Goal: Information Seeking & Learning: Learn about a topic

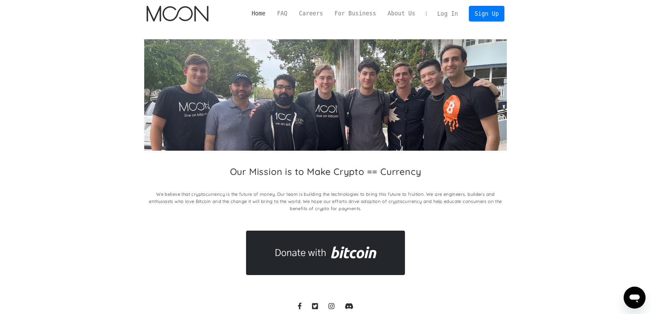
click at [270, 12] on link "Home" at bounding box center [258, 13] width 25 height 9
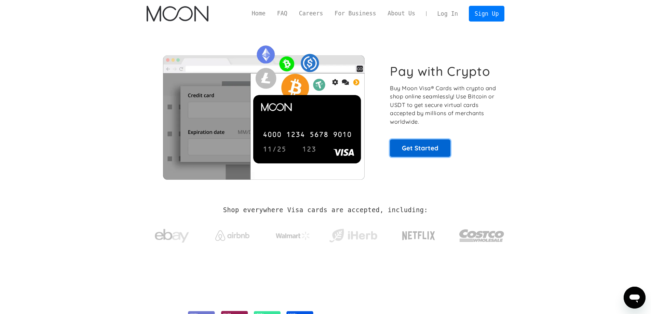
click at [428, 146] on link "Get Started" at bounding box center [420, 147] width 60 height 17
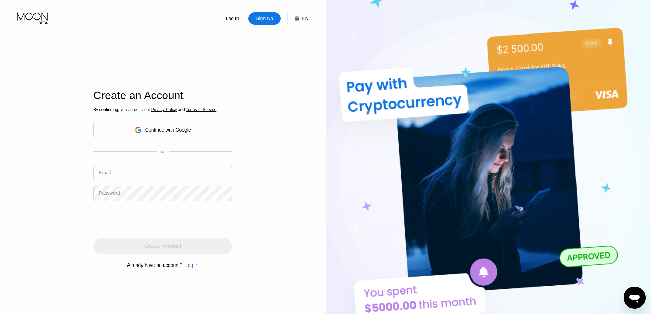
scroll to position [136, 0]
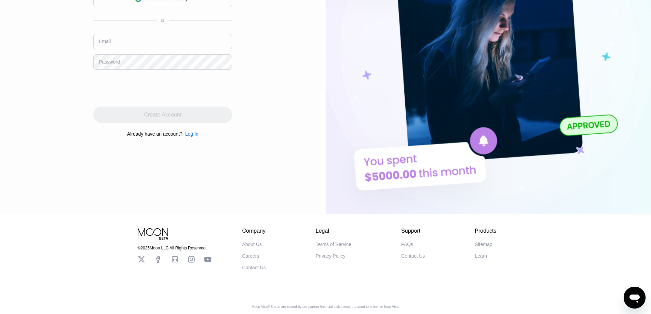
click at [490, 242] on div "Sitemap" at bounding box center [483, 244] width 17 height 5
click at [481, 253] on div "Learn" at bounding box center [481, 255] width 12 height 5
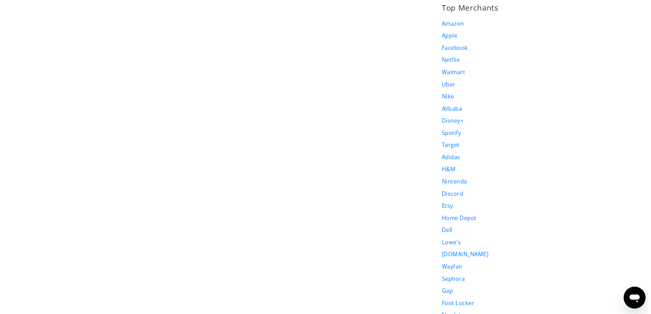
scroll to position [615, 0]
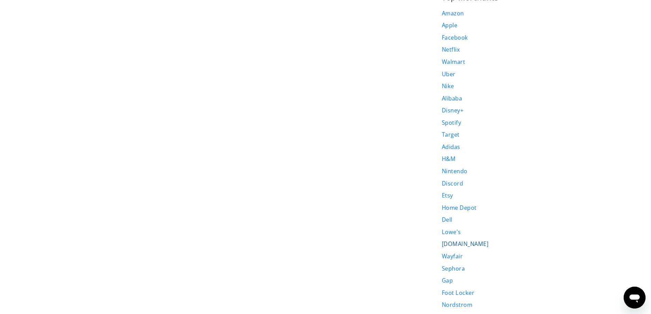
click at [471, 240] on link "Booking.com" at bounding box center [465, 244] width 46 height 8
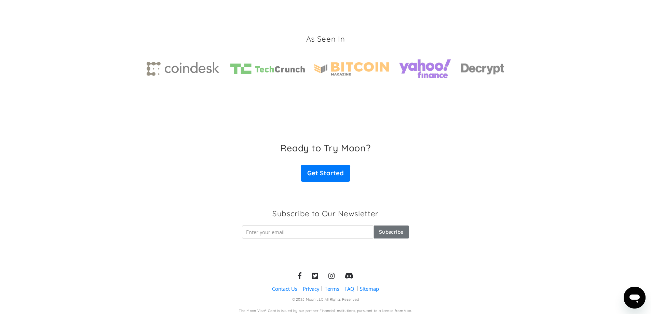
scroll to position [1024, 0]
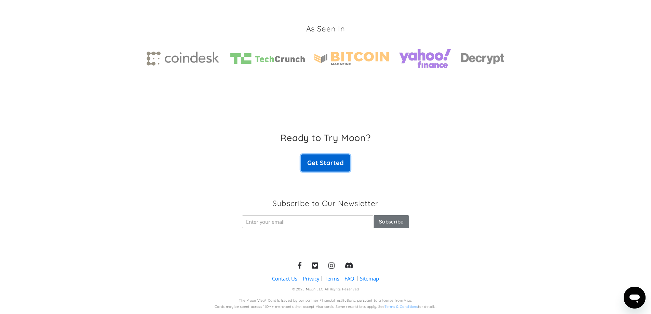
click at [329, 162] on link "Get Started" at bounding box center [325, 162] width 49 height 17
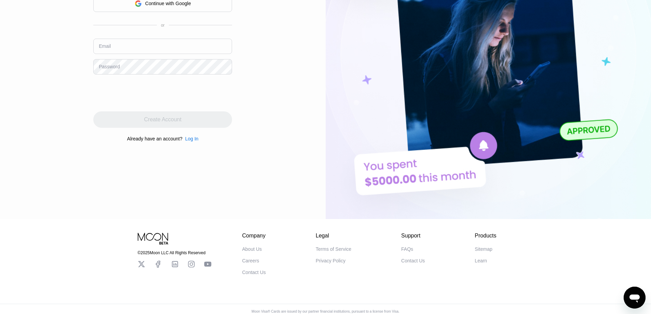
scroll to position [136, 0]
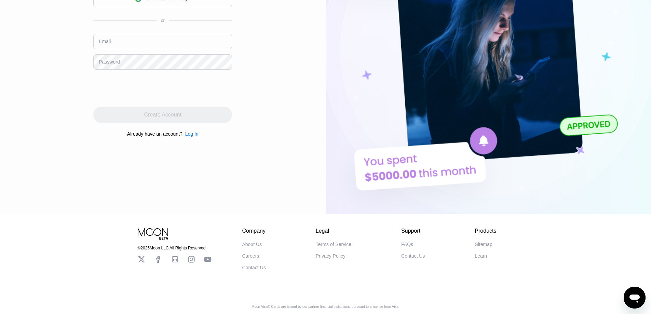
click at [208, 256] on icon at bounding box center [208, 260] width 8 height 8
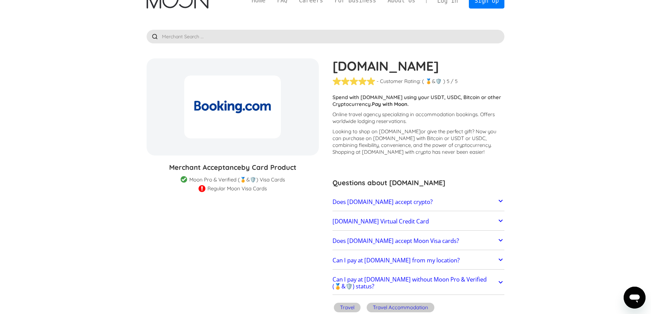
scroll to position [34, 0]
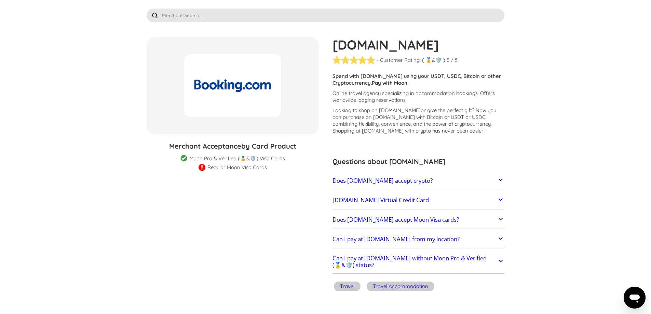
click at [501, 260] on icon at bounding box center [500, 261] width 8 height 8
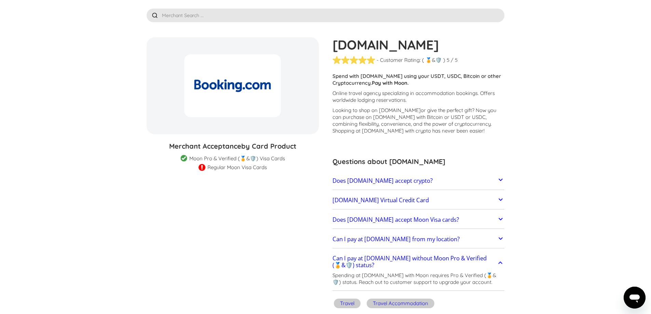
click at [498, 179] on icon at bounding box center [500, 180] width 8 height 8
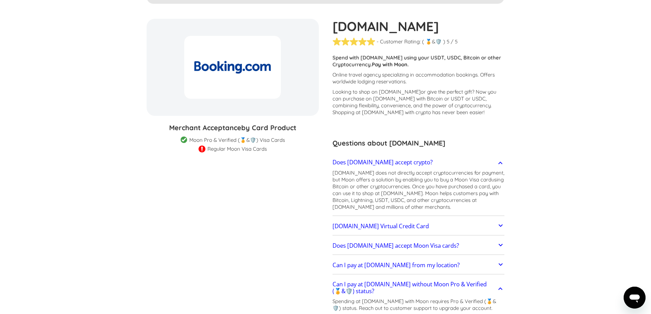
scroll to position [102, 0]
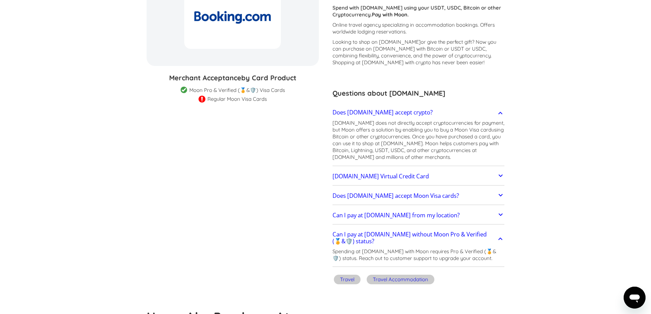
click at [497, 176] on icon at bounding box center [500, 176] width 8 height 8
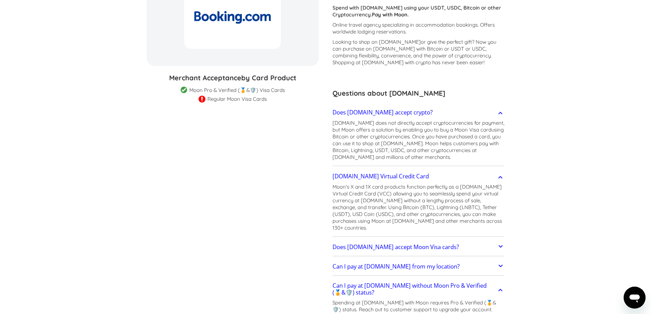
scroll to position [137, 0]
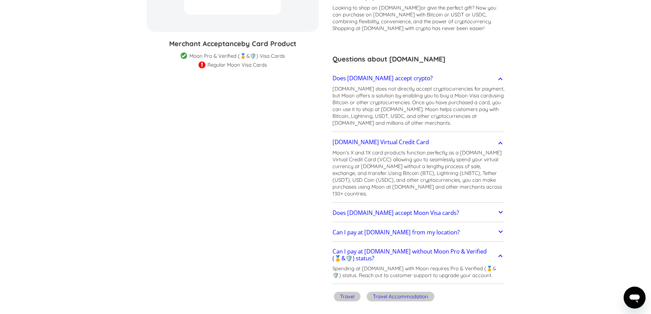
click at [498, 208] on icon at bounding box center [500, 212] width 8 height 8
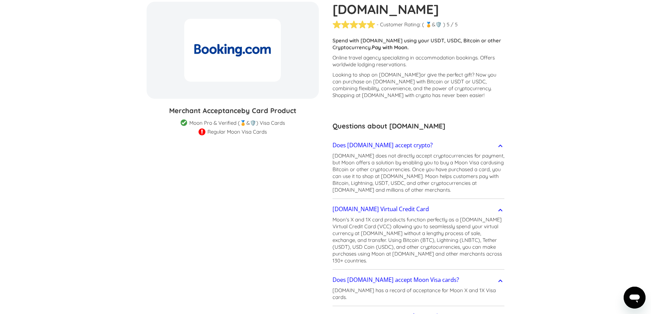
scroll to position [0, 0]
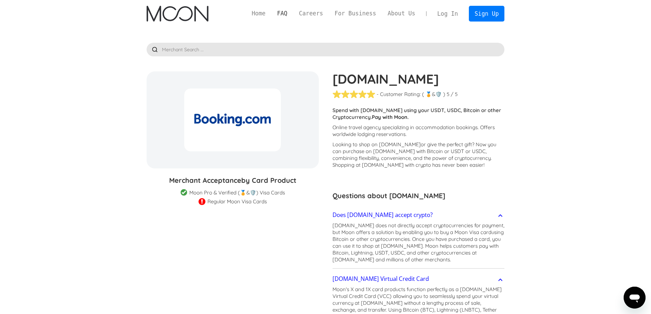
click at [293, 12] on link "FAQ" at bounding box center [282, 13] width 22 height 9
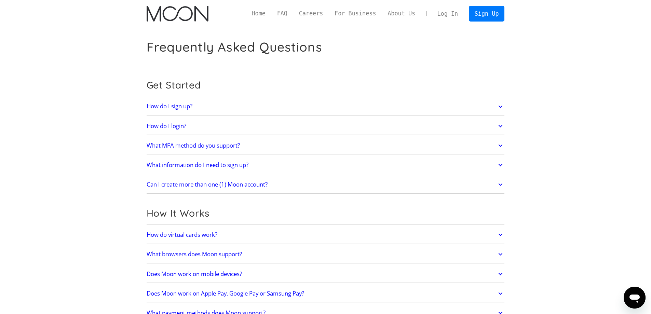
click at [293, 145] on link "What MFA method do you support?" at bounding box center [326, 145] width 358 height 14
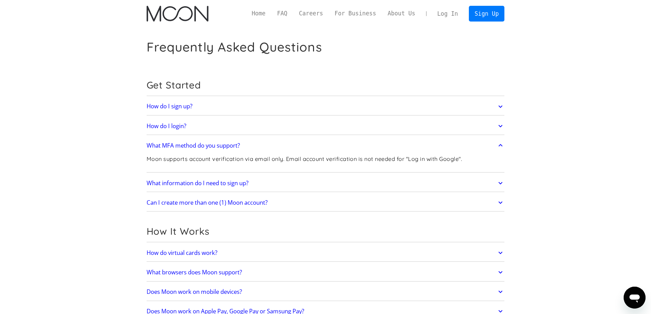
click at [288, 180] on link "What information do I need to sign up?" at bounding box center [326, 183] width 358 height 14
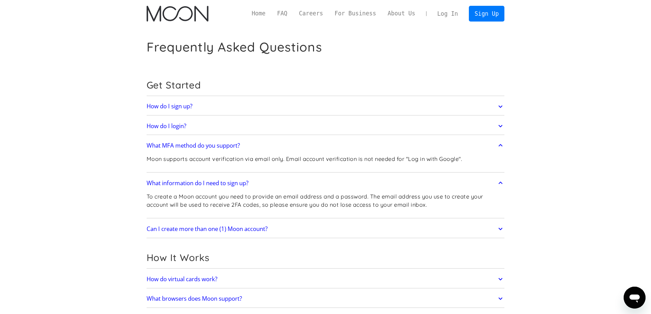
click at [292, 228] on link "Can I create more than one (1) Moon account?" at bounding box center [326, 229] width 358 height 14
click at [290, 127] on link "How do I login?" at bounding box center [326, 126] width 358 height 14
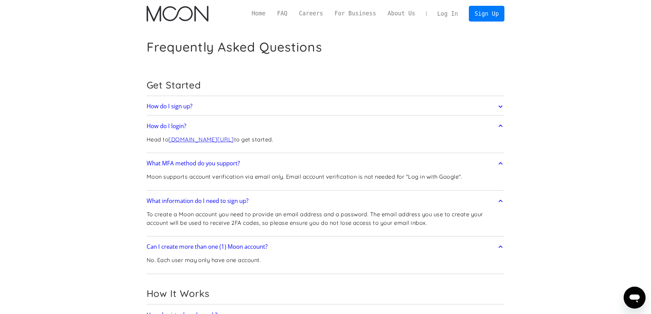
click at [223, 139] on link "paywithmoon.com/login" at bounding box center [201, 139] width 66 height 7
click at [282, 105] on link "How do I sign up?" at bounding box center [326, 106] width 358 height 14
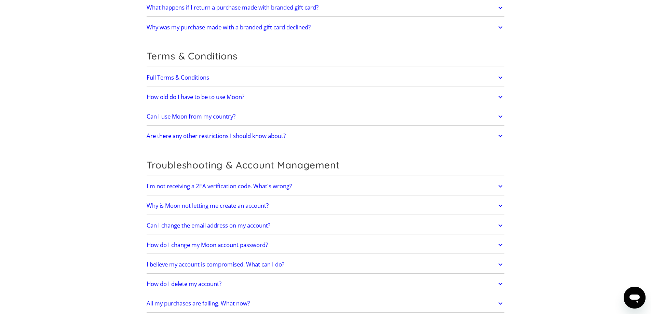
scroll to position [1414, 0]
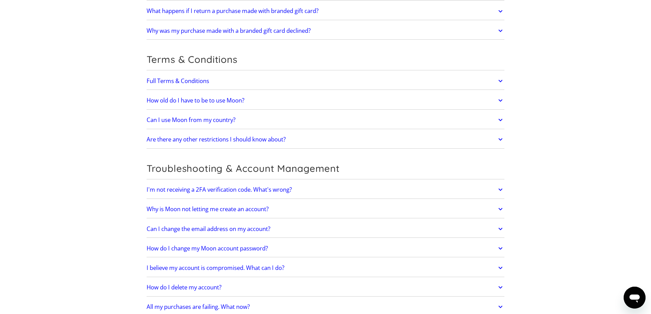
click at [283, 121] on link "Can I use Moon from my country?" at bounding box center [326, 120] width 358 height 14
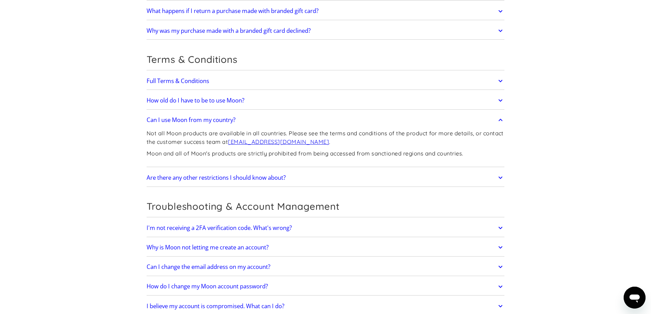
click at [297, 104] on link "How old do I have to be to use Moon?" at bounding box center [326, 100] width 358 height 14
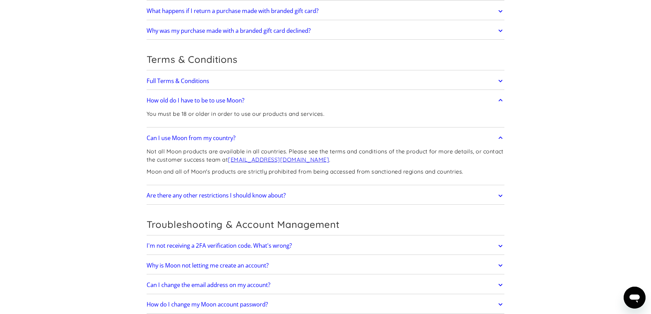
click at [300, 88] on div "Full Terms & Conditions Moon's full Terms & Conditions ." at bounding box center [326, 81] width 358 height 18
click at [302, 83] on link "Full Terms & Conditions" at bounding box center [326, 81] width 358 height 14
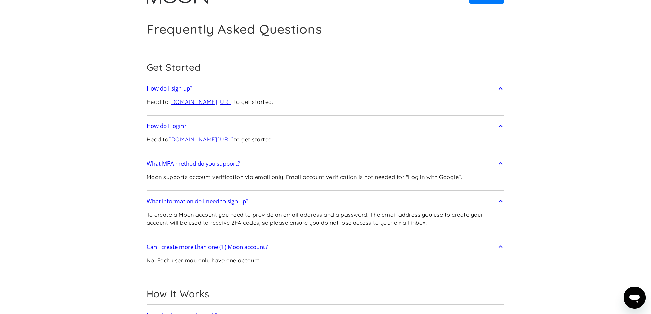
scroll to position [34, 0]
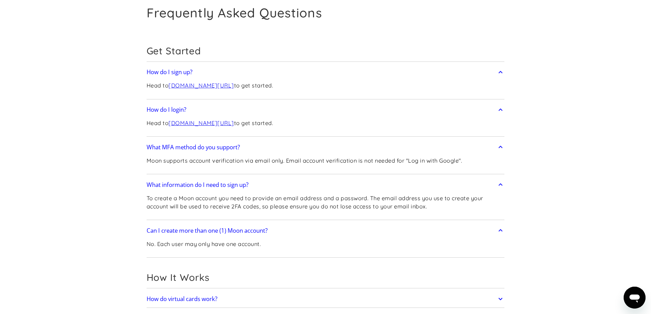
click at [493, 55] on h2 "Get Started" at bounding box center [326, 51] width 358 height 12
click at [501, 71] on icon at bounding box center [500, 72] width 8 height 12
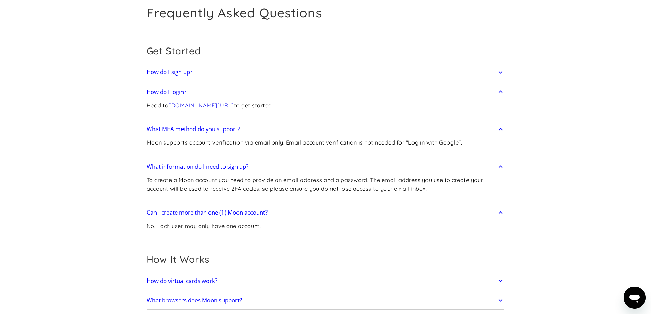
click at [499, 90] on icon at bounding box center [500, 92] width 8 height 12
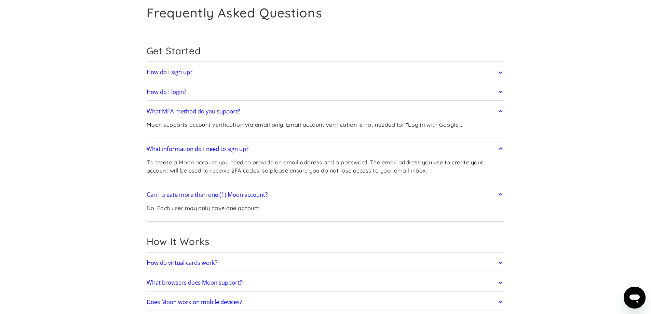
click at [499, 108] on icon at bounding box center [500, 111] width 8 height 12
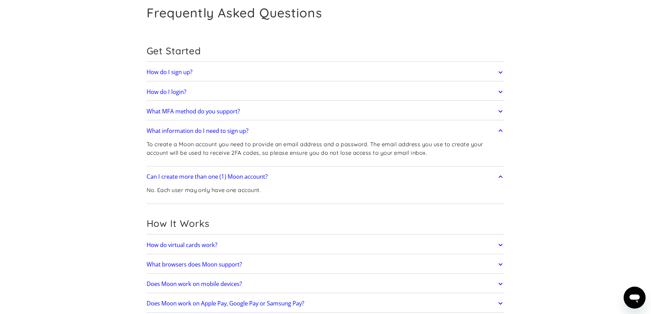
click at [499, 129] on icon at bounding box center [500, 131] width 8 height 12
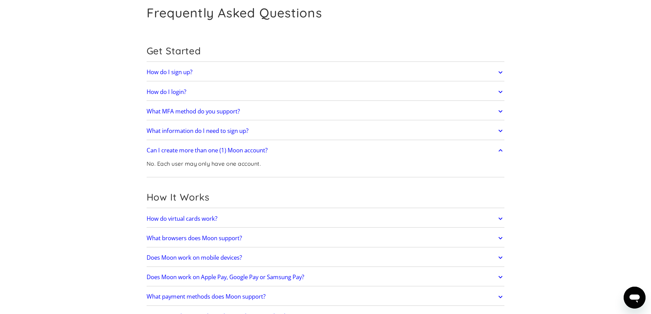
click at [499, 148] on icon at bounding box center [500, 150] width 8 height 12
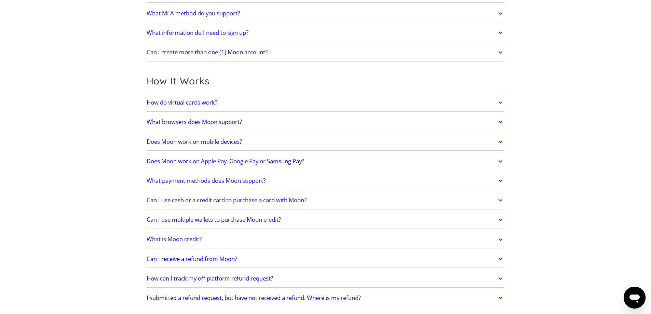
scroll to position [137, 0]
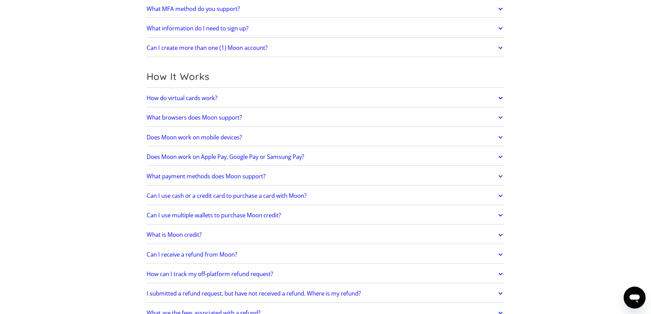
click at [496, 98] on link "How do virtual cards work?" at bounding box center [326, 98] width 358 height 14
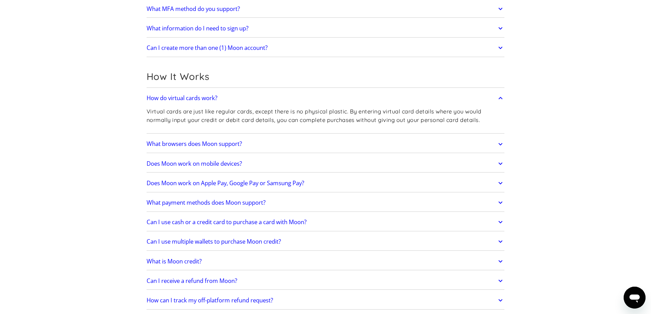
click at [502, 98] on icon at bounding box center [500, 98] width 4 height 2
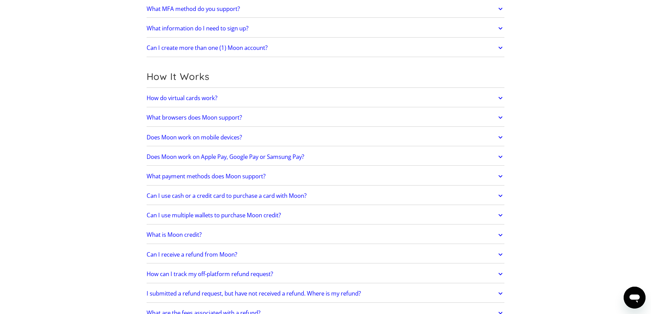
click at [499, 118] on icon at bounding box center [500, 117] width 8 height 12
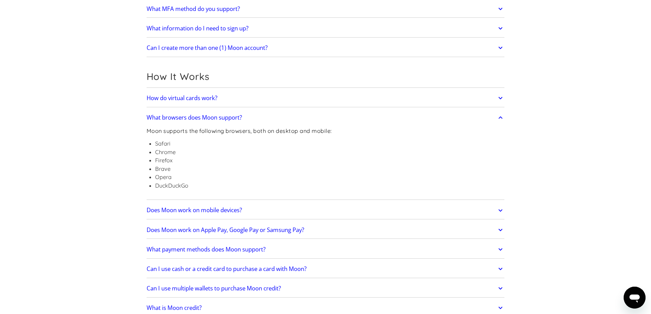
click at [499, 118] on icon at bounding box center [500, 117] width 8 height 12
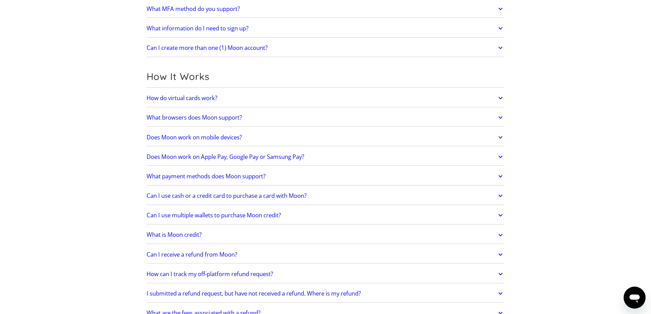
click at [498, 133] on icon at bounding box center [500, 137] width 8 height 12
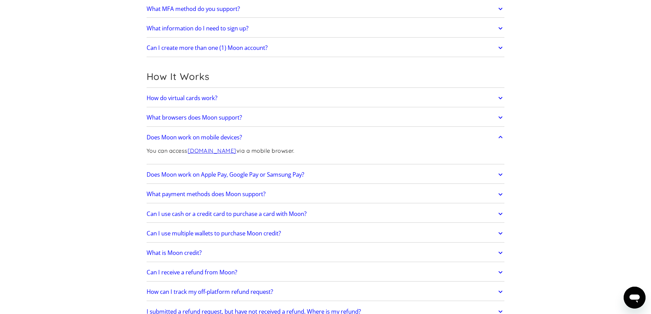
click at [499, 133] on icon at bounding box center [500, 137] width 8 height 12
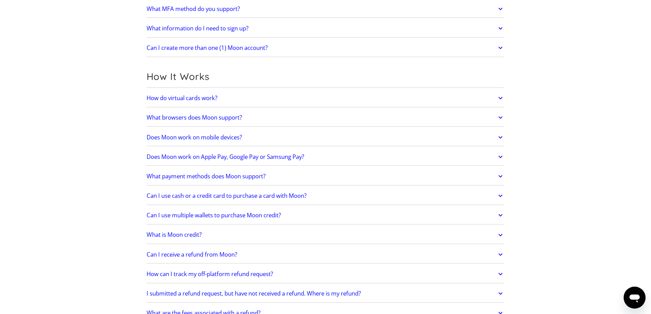
click at [499, 156] on icon at bounding box center [500, 157] width 8 height 12
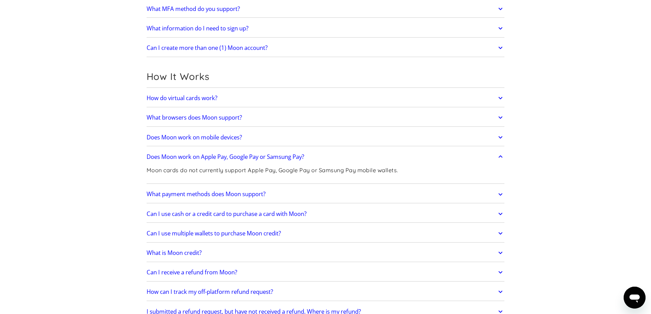
click at [499, 157] on icon at bounding box center [500, 156] width 4 height 2
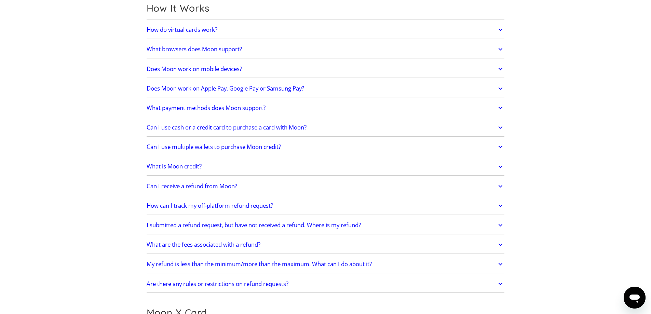
scroll to position [239, 0]
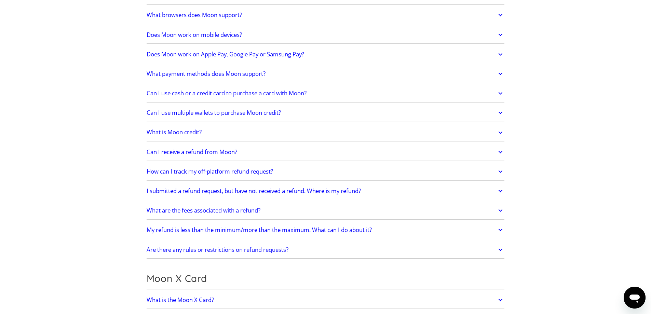
click at [500, 72] on icon at bounding box center [500, 74] width 8 height 12
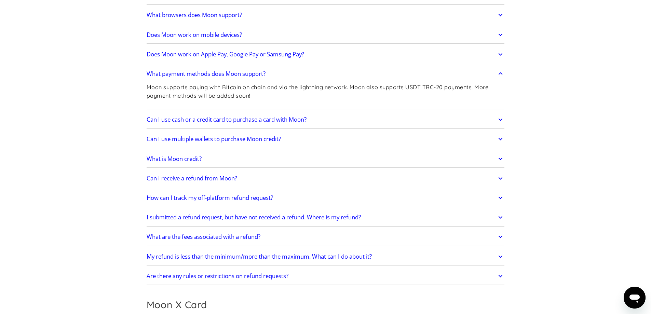
click at [497, 118] on icon at bounding box center [500, 119] width 8 height 12
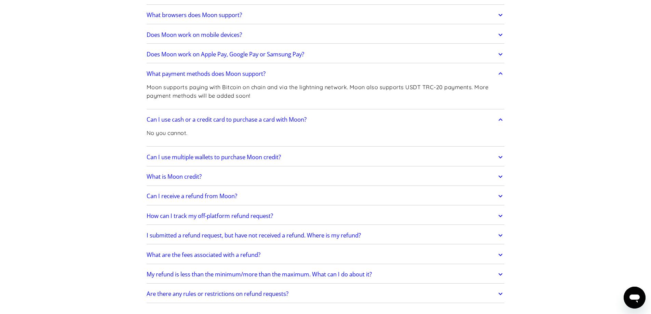
click at [500, 155] on icon at bounding box center [500, 157] width 8 height 12
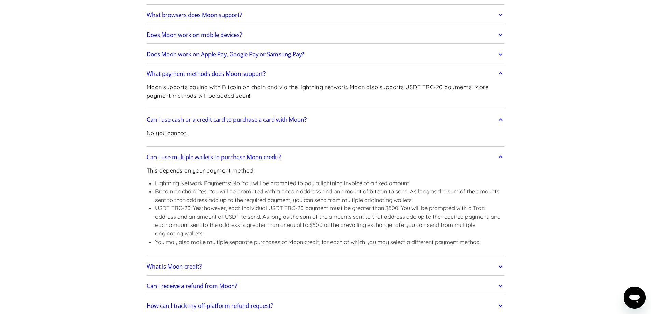
click at [503, 118] on icon at bounding box center [500, 119] width 8 height 12
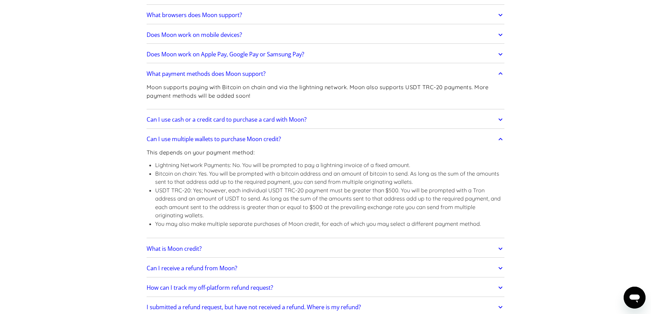
click at [502, 138] on icon at bounding box center [500, 139] width 8 height 12
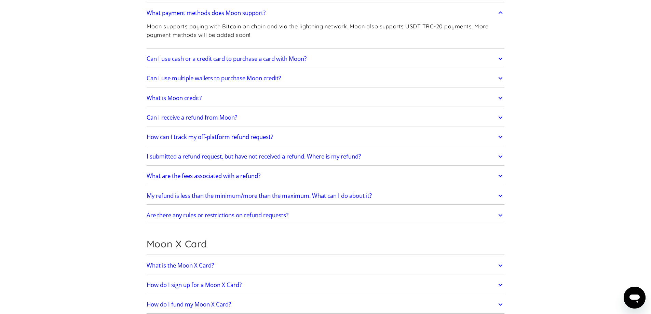
scroll to position [307, 0]
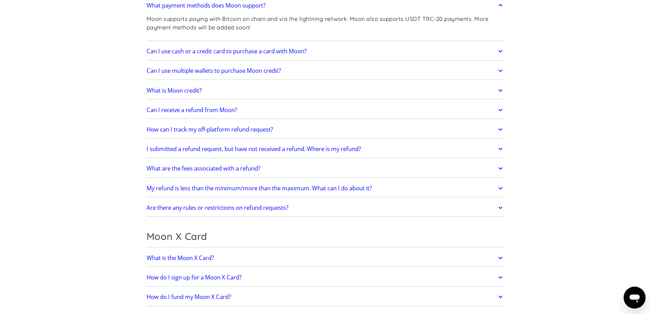
click at [499, 88] on icon at bounding box center [500, 90] width 8 height 12
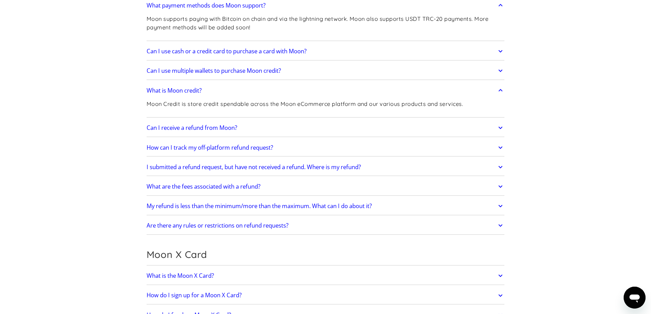
click at [498, 89] on icon at bounding box center [500, 90] width 8 height 12
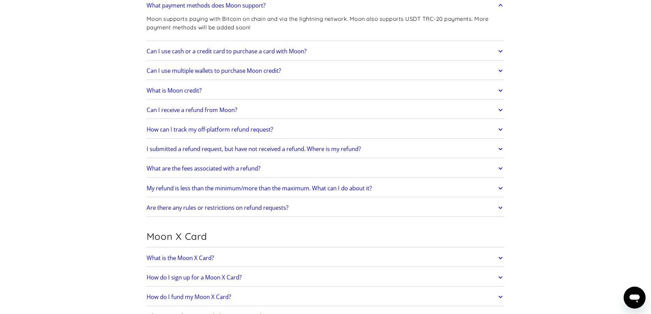
click at [500, 111] on icon at bounding box center [500, 110] width 4 height 2
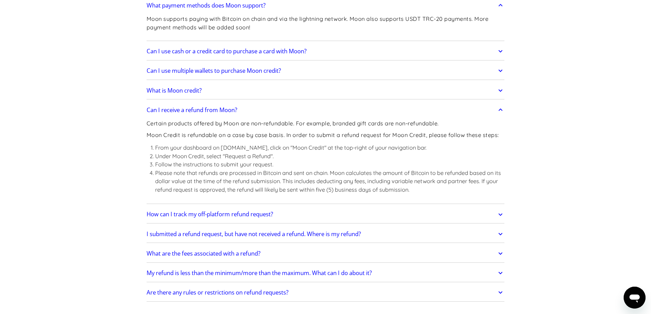
click at [500, 111] on icon at bounding box center [500, 110] width 8 height 12
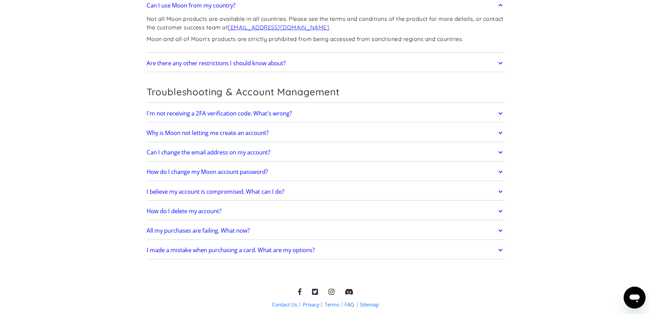
scroll to position [1503, 0]
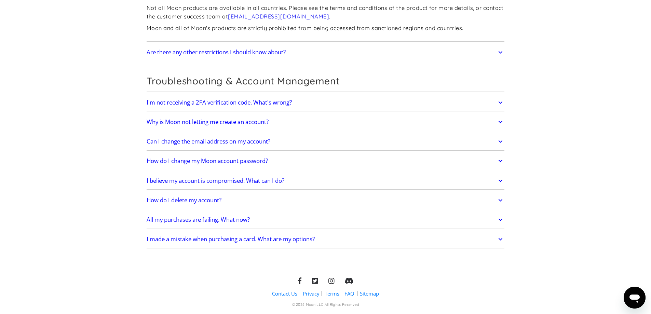
click at [501, 122] on icon at bounding box center [500, 122] width 4 height 2
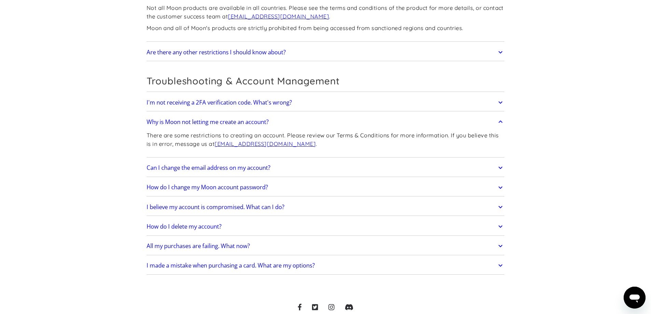
click at [498, 122] on icon at bounding box center [500, 122] width 8 height 12
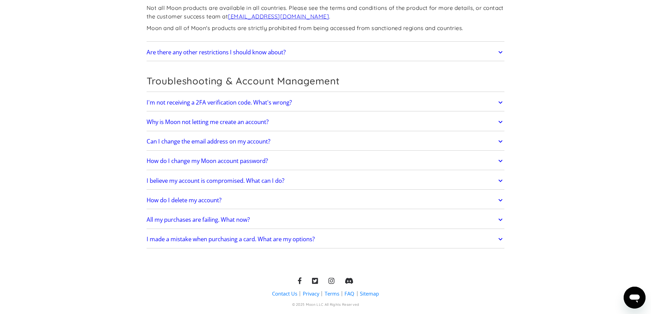
click at [495, 140] on link "Can I change the email address on my account?" at bounding box center [326, 141] width 358 height 14
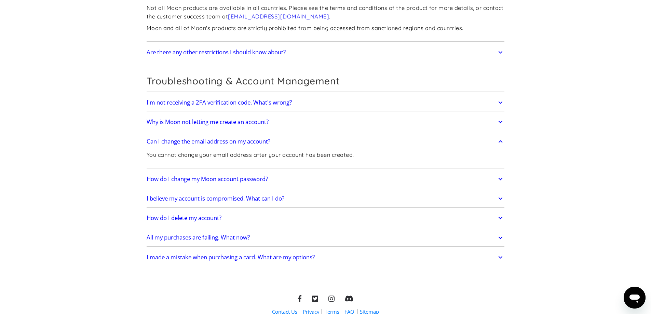
click at [495, 140] on link "Can I change the email address on my account?" at bounding box center [326, 141] width 358 height 14
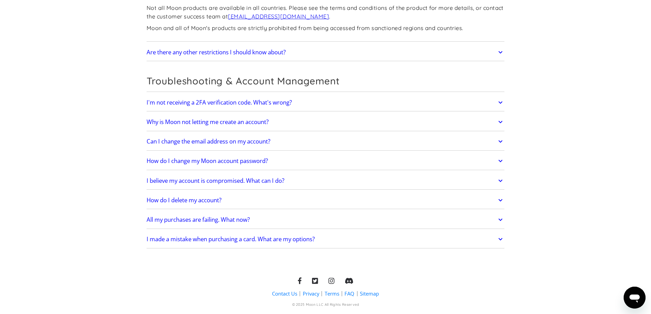
click at [496, 199] on icon at bounding box center [500, 200] width 8 height 12
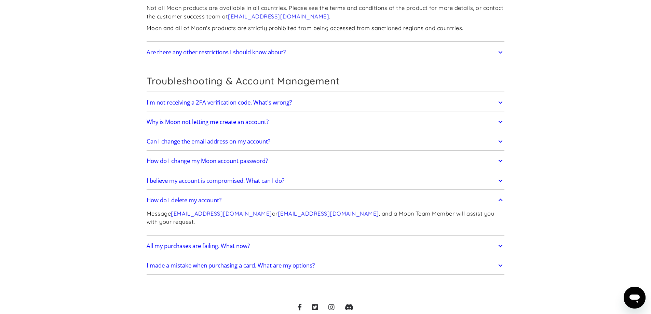
click at [497, 199] on icon at bounding box center [500, 200] width 8 height 12
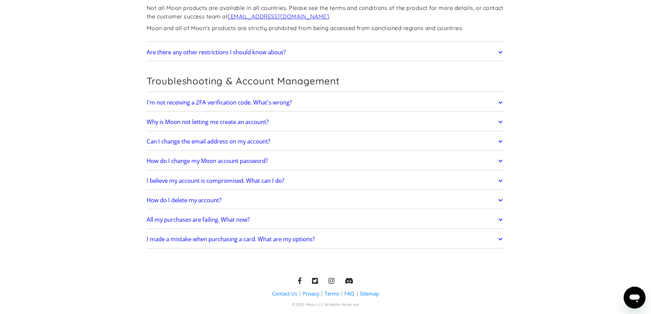
click at [500, 218] on icon at bounding box center [500, 220] width 8 height 12
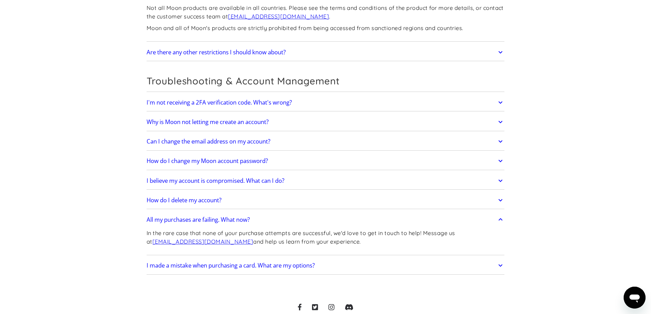
click at [499, 218] on icon at bounding box center [500, 220] width 8 height 12
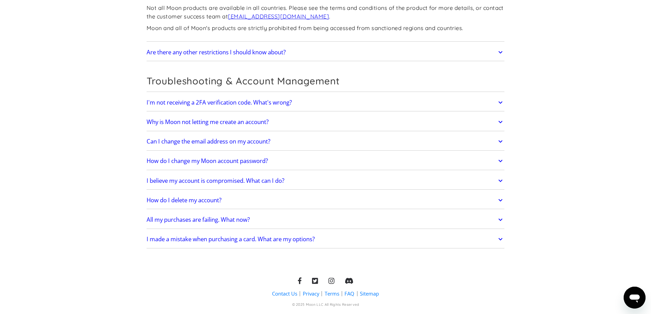
click at [499, 238] on icon at bounding box center [500, 239] width 8 height 12
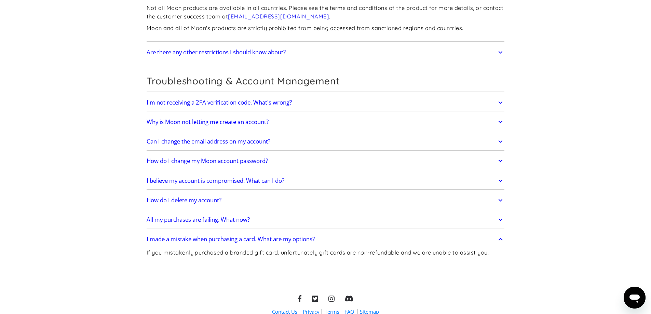
click at [499, 238] on icon at bounding box center [500, 239] width 8 height 12
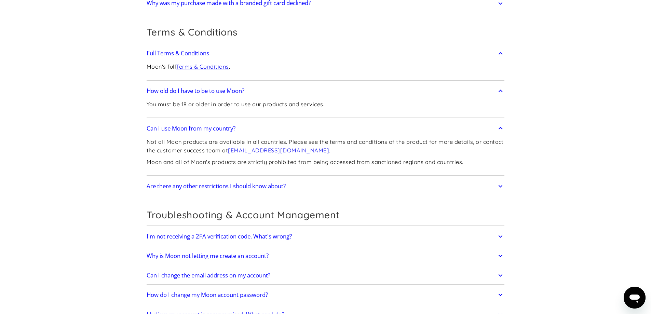
scroll to position [1367, 0]
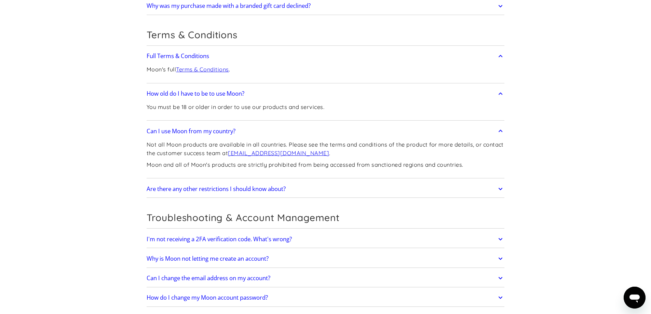
click at [499, 186] on icon at bounding box center [500, 189] width 8 height 12
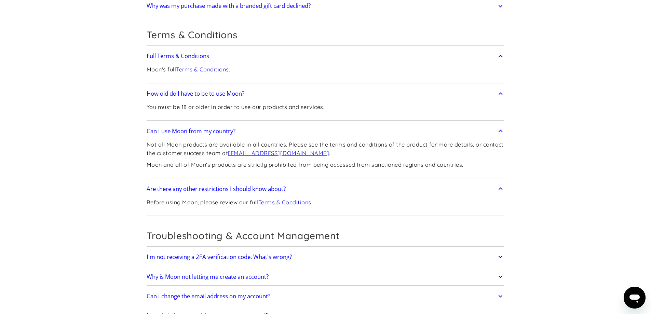
click at [304, 201] on link "Terms & Conditions" at bounding box center [284, 202] width 53 height 7
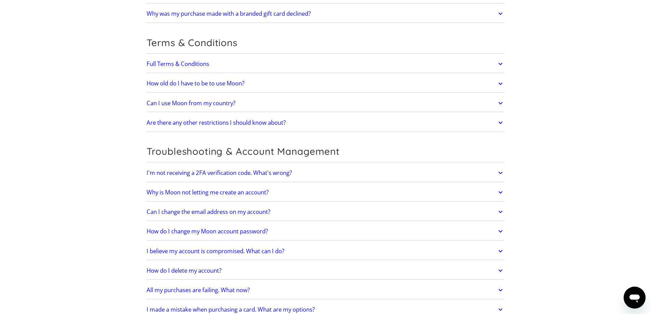
click at [316, 105] on link "Can I use Moon from my country?" at bounding box center [326, 103] width 358 height 14
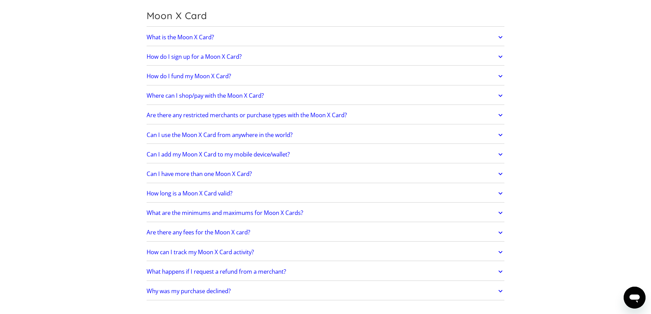
scroll to position [512, 0]
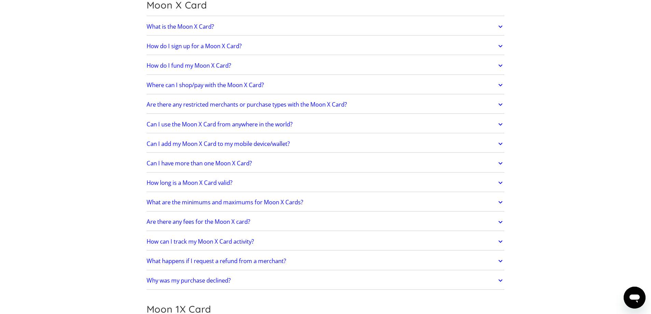
click at [290, 84] on link "Where can I shop/pay with the Moon X Card?" at bounding box center [326, 85] width 358 height 14
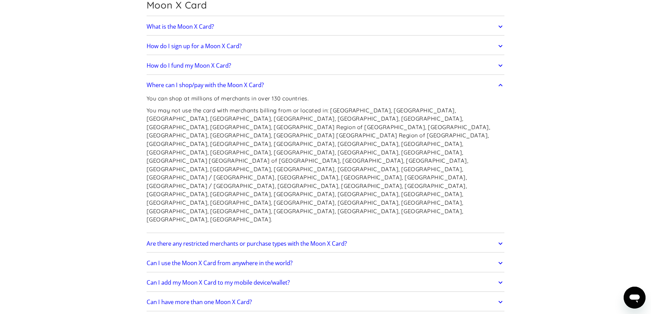
click at [284, 279] on h2 "Can I add my Moon X Card to my mobile device/wallet?" at bounding box center [218, 282] width 143 height 7
click at [292, 260] on h2 "Can I use the Moon X Card from anywhere in the world?" at bounding box center [220, 263] width 146 height 7
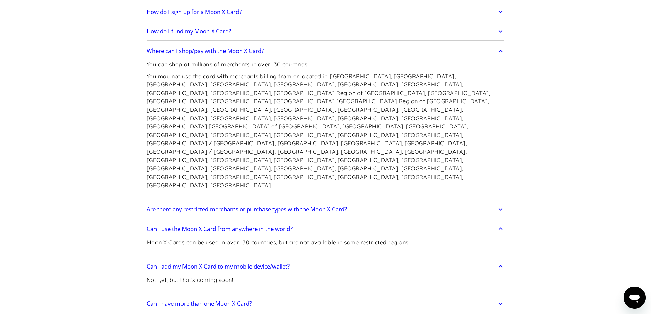
scroll to position [581, 0]
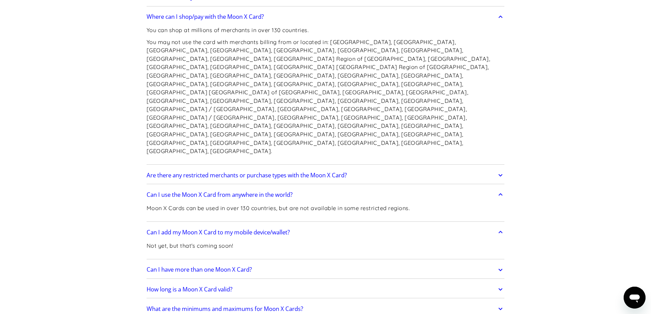
click at [289, 263] on link "Can I have more than one Moon X Card?" at bounding box center [326, 270] width 358 height 14
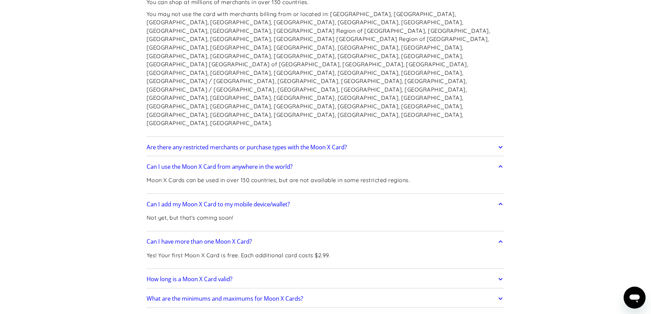
scroll to position [615, 0]
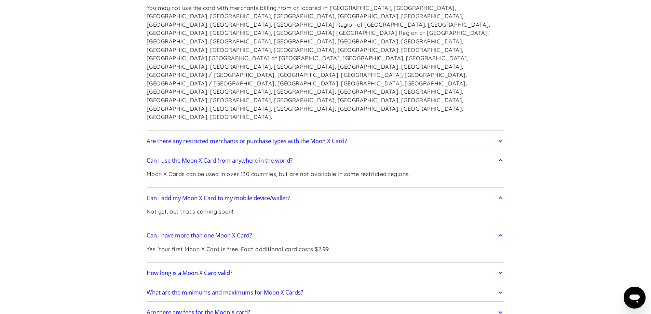
click at [277, 266] on link "How long is a Moon X Card valid?" at bounding box center [326, 273] width 358 height 14
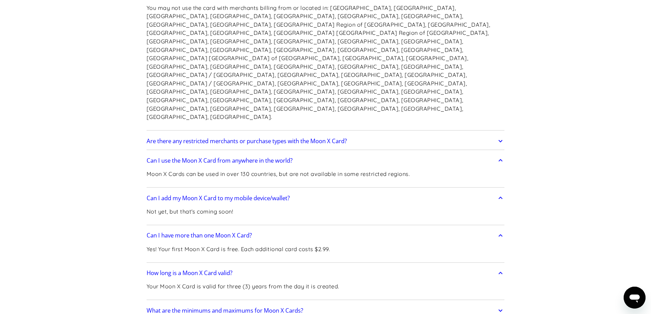
click at [284, 307] on h2 "What are the minimums and maximums for Moon X Cards?" at bounding box center [225, 310] width 156 height 7
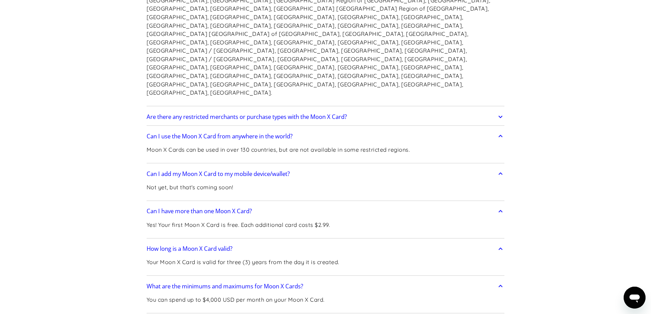
scroll to position [683, 0]
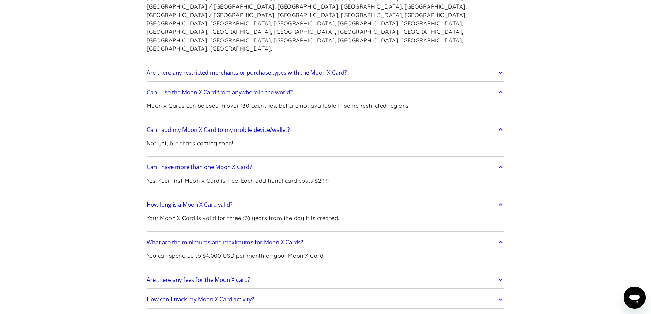
click at [287, 273] on link "Are there any fees for the Moon X card?" at bounding box center [326, 280] width 358 height 14
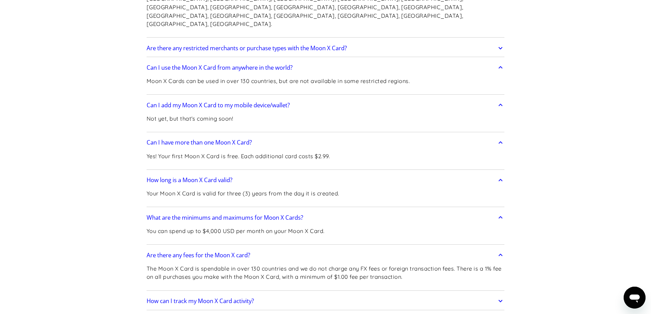
scroll to position [717, 0]
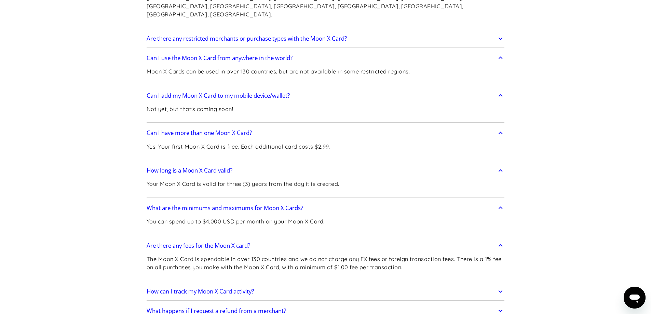
click at [283, 284] on link "How can I track my Moon X Card activity?" at bounding box center [326, 291] width 358 height 14
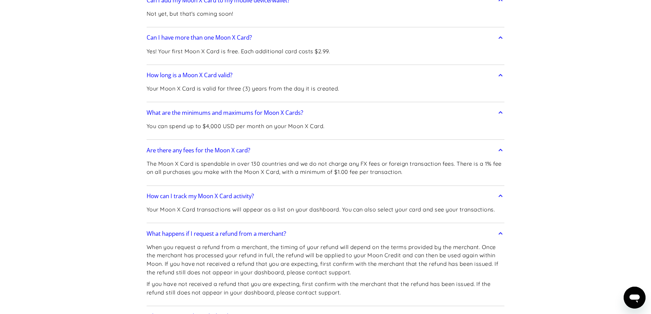
scroll to position [820, 0]
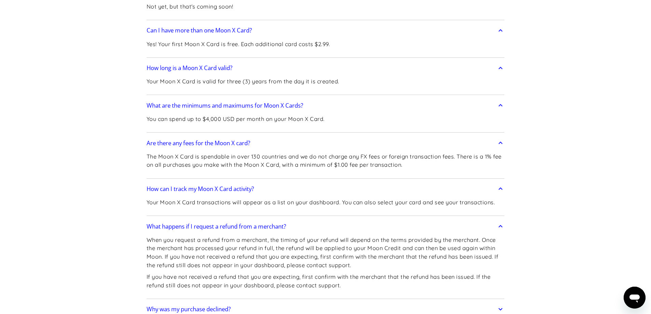
click at [303, 302] on link "Why was my purchase declined?" at bounding box center [326, 309] width 358 height 14
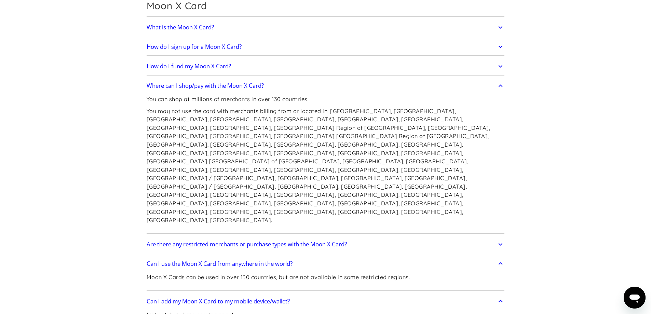
scroll to position [478, 0]
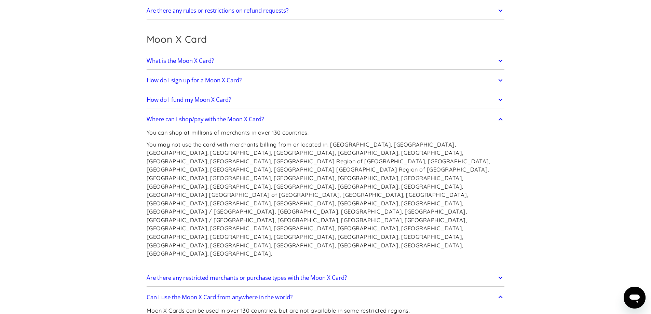
click at [282, 78] on link "How do I sign up for a Moon X Card?" at bounding box center [326, 80] width 358 height 14
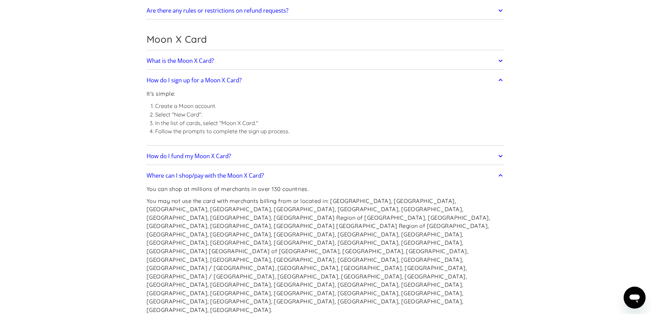
click at [262, 153] on link "How do I fund my Moon X Card?" at bounding box center [326, 156] width 358 height 14
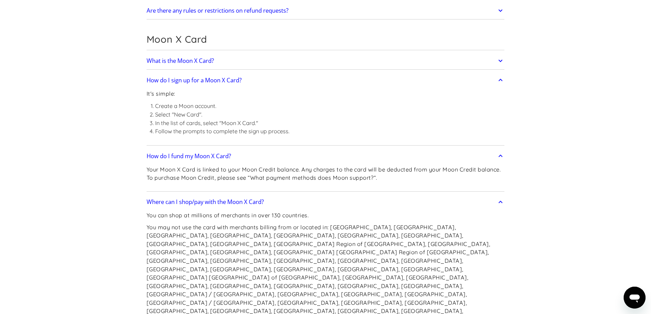
click at [275, 61] on link "What is the Moon X Card?" at bounding box center [326, 61] width 358 height 14
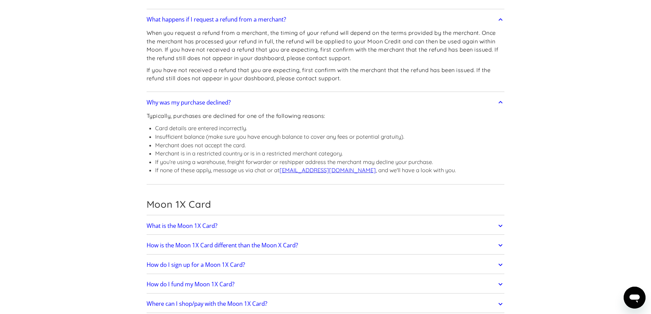
scroll to position [1162, 0]
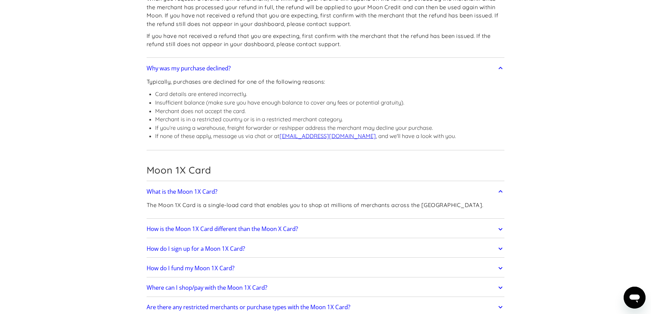
click at [310, 222] on link "How is the Moon 1X Card different than the Moon X Card?" at bounding box center [326, 229] width 358 height 14
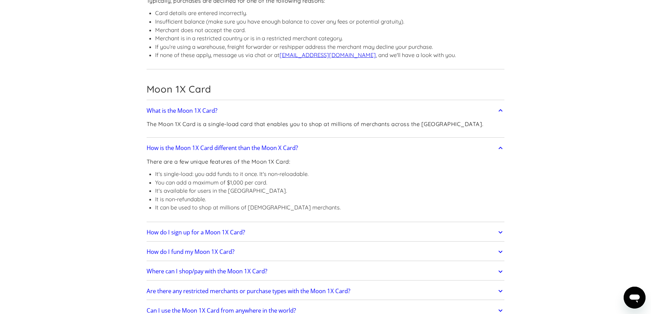
scroll to position [1264, 0]
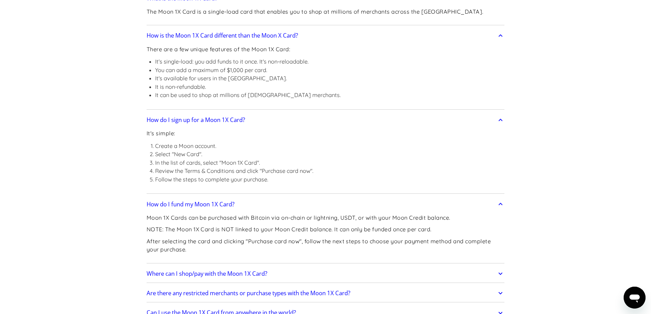
scroll to position [1367, 0]
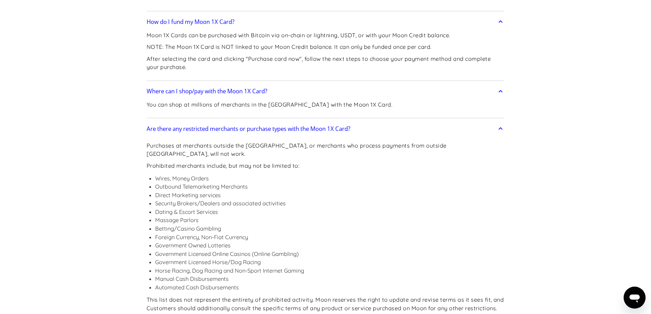
scroll to position [1572, 0]
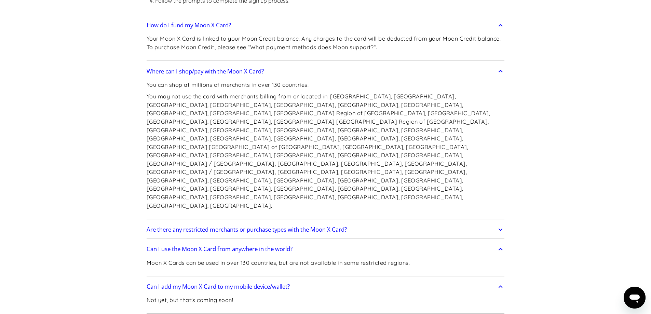
scroll to position [547, 0]
